Goal: Task Accomplishment & Management: Complete application form

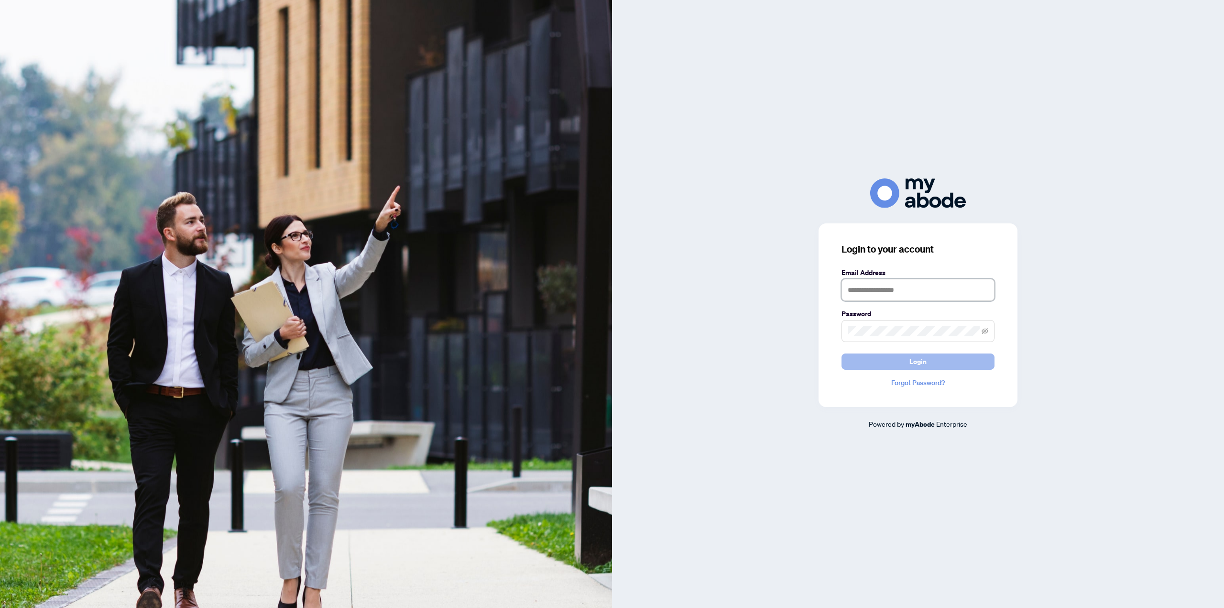
type input "**********"
drag, startPoint x: 915, startPoint y: 355, endPoint x: 921, endPoint y: 353, distance: 6.5
click at [915, 353] on button "Login" at bounding box center [918, 361] width 153 height 16
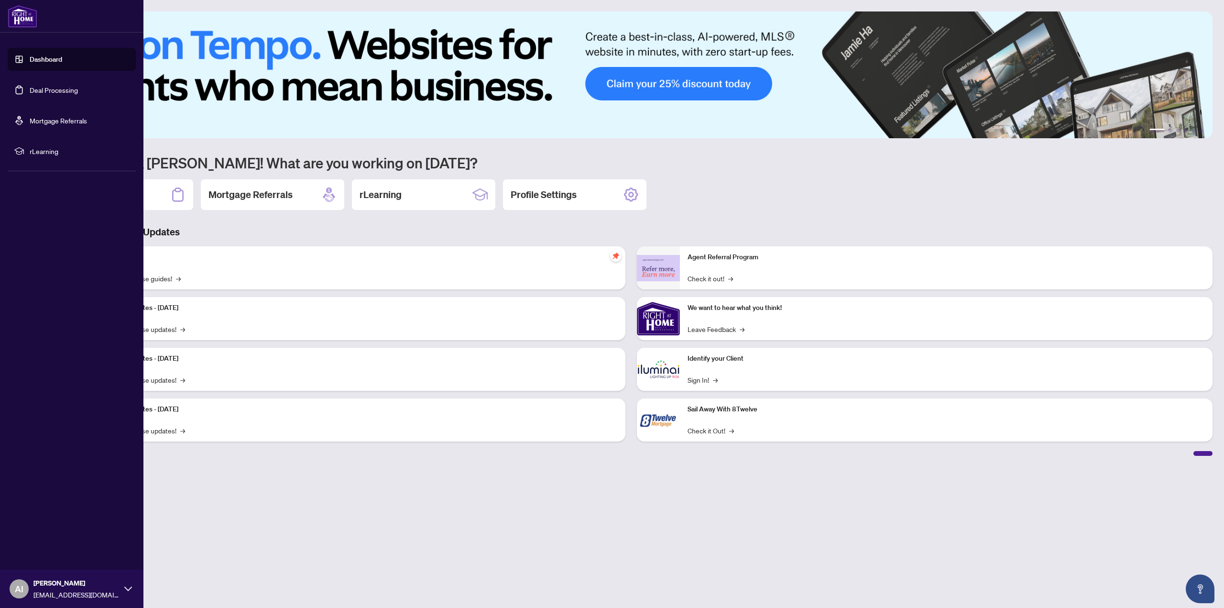
click at [34, 63] on link "Dashboard" at bounding box center [46, 59] width 33 height 9
click at [70, 89] on link "Deal Processing" at bounding box center [54, 90] width 48 height 9
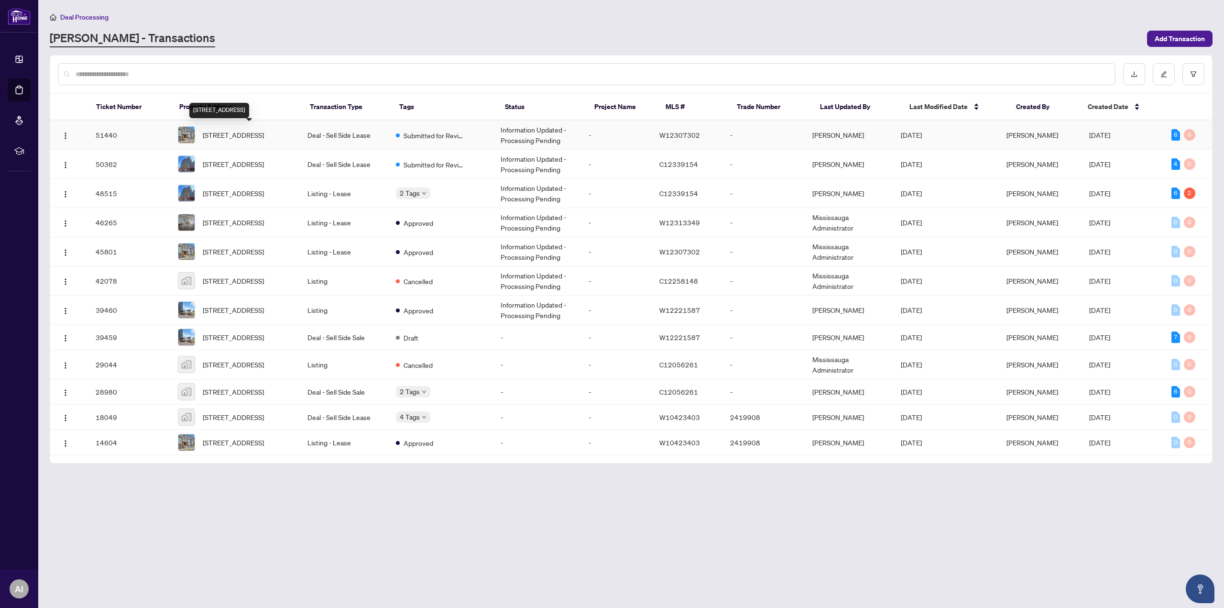
click at [235, 133] on span "[STREET_ADDRESS]" at bounding box center [233, 135] width 61 height 11
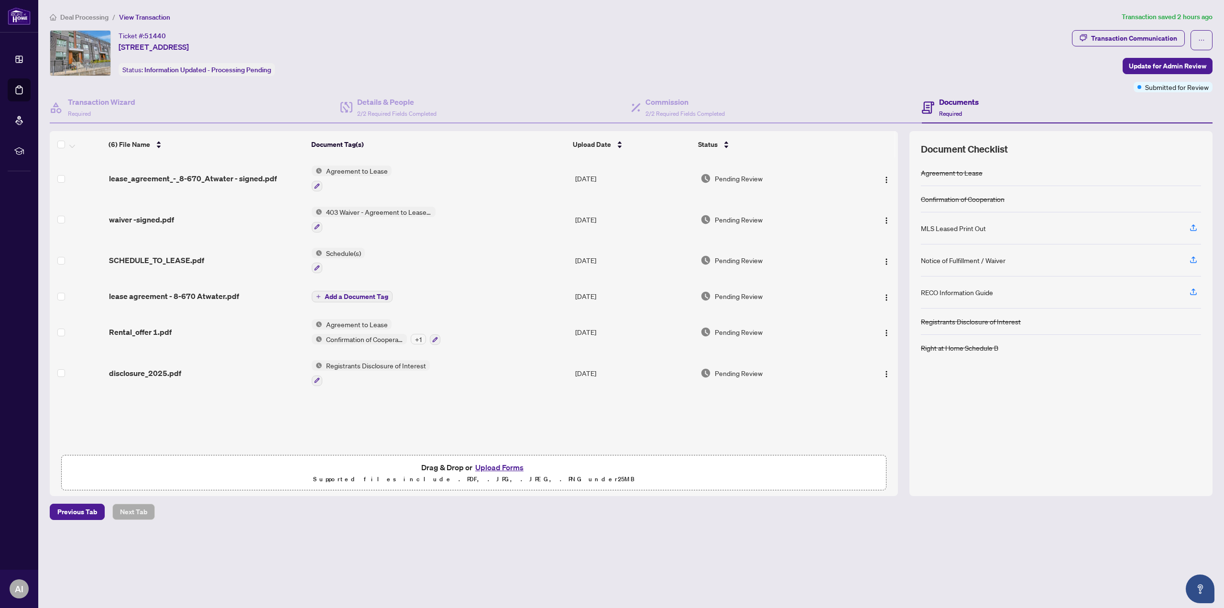
click at [953, 101] on h4 "Documents" at bounding box center [959, 101] width 40 height 11
click at [509, 464] on button "Upload Forms" at bounding box center [500, 467] width 54 height 12
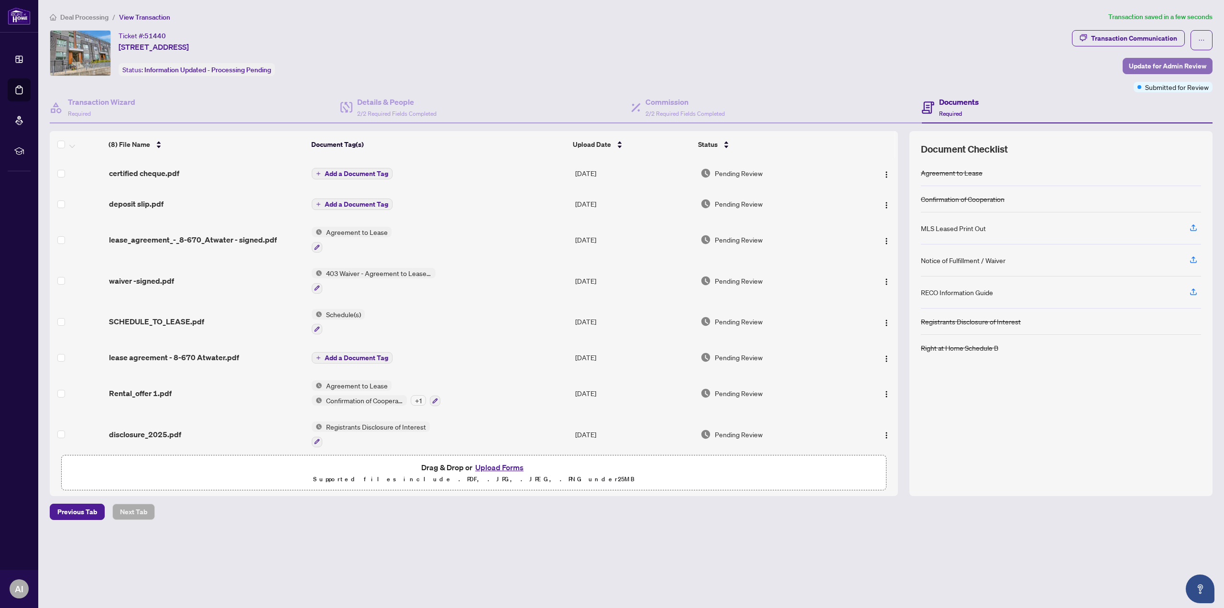
click at [1179, 66] on span "Update for Admin Review" at bounding box center [1167, 65] width 77 height 15
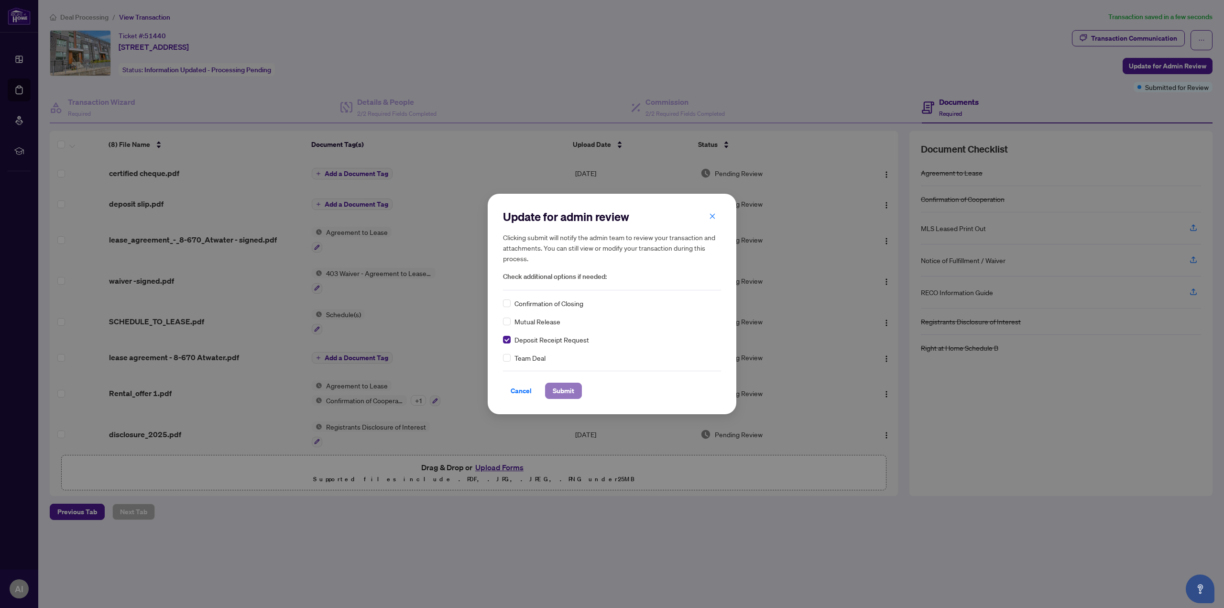
click at [561, 388] on span "Submit" at bounding box center [564, 390] width 22 height 15
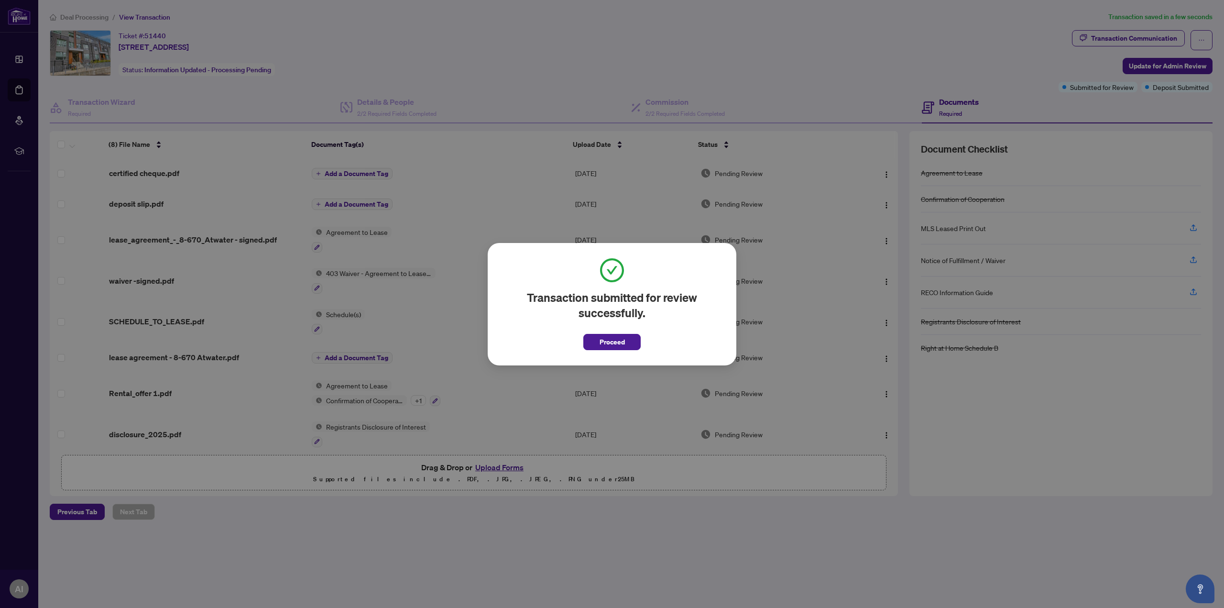
click at [616, 343] on span "Proceed" at bounding box center [612, 341] width 25 height 15
